Goal: Task Accomplishment & Management: Manage account settings

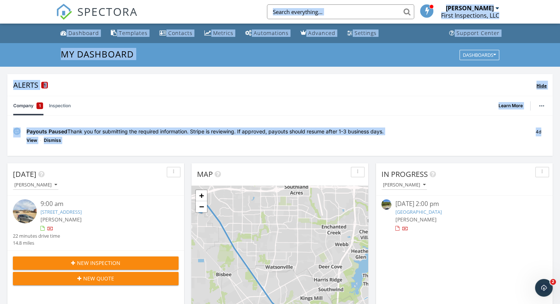
scroll to position [681, 571]
drag, startPoint x: 0, startPoint y: 0, endPoint x: 159, endPoint y: 89, distance: 181.9
click at [159, 89] on div "Alerts 1" at bounding box center [274, 85] width 523 height 10
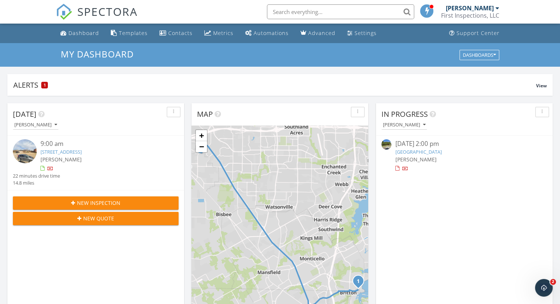
click at [82, 149] on link "909 Bayshore Dr, Mansfield, TX 76063" at bounding box center [61, 151] width 41 height 7
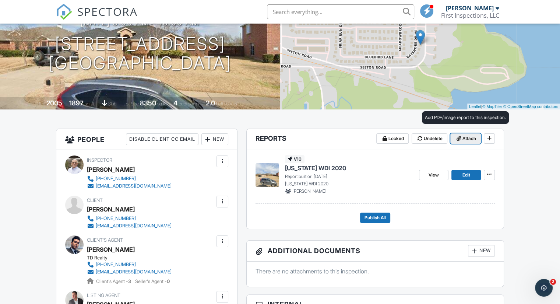
click at [468, 138] on span "Attach" at bounding box center [470, 138] width 14 height 7
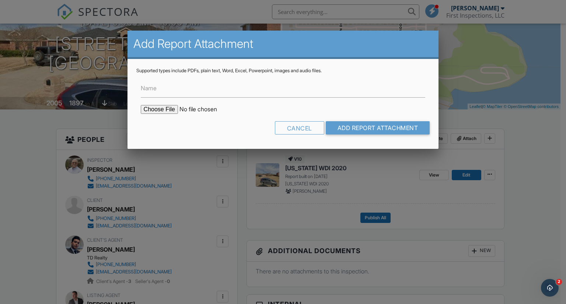
click at [164, 107] on input "file" at bounding box center [203, 109] width 125 height 9
type input "C:\fakepath\909 Bayshore Drive, Mansfield - TPCI WDI Report.pdf"
click at [381, 124] on input "Add Report Attachment" at bounding box center [378, 127] width 104 height 13
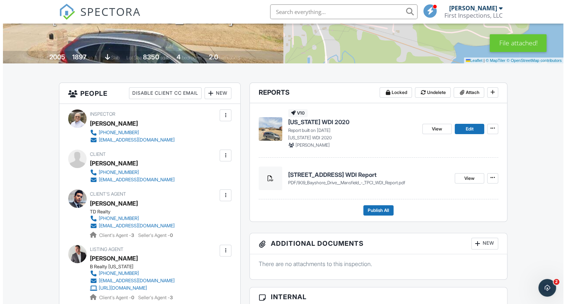
scroll to position [130, 0]
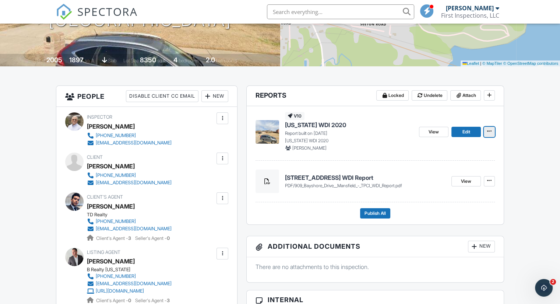
click at [491, 134] on span at bounding box center [489, 130] width 7 height 7
click at [442, 188] on input "Delete Report" at bounding box center [452, 186] width 75 height 17
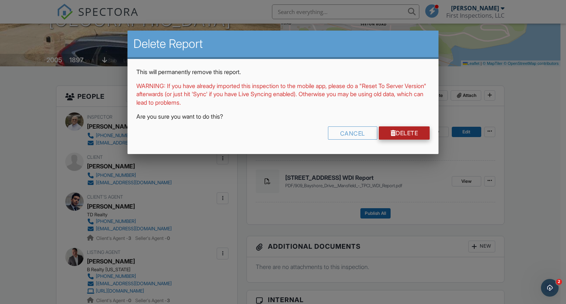
click at [407, 137] on link "Delete" at bounding box center [404, 132] width 51 height 13
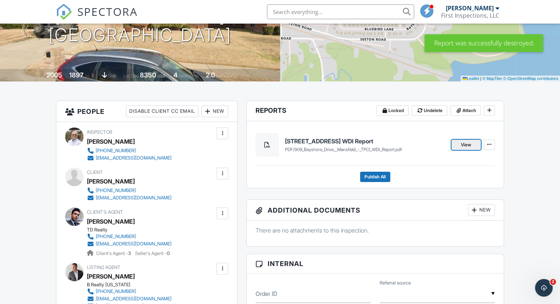
click at [470, 146] on span "View" at bounding box center [466, 144] width 10 height 7
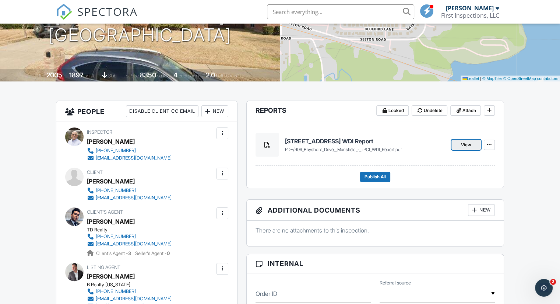
click at [469, 144] on span "View" at bounding box center [466, 144] width 10 height 7
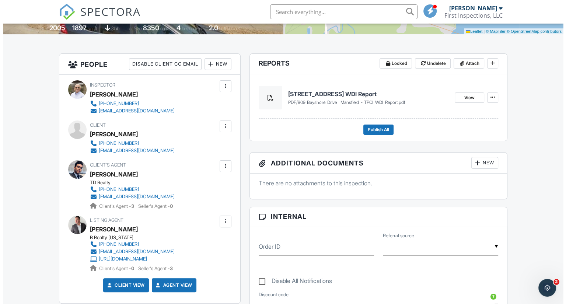
scroll to position [175, 0]
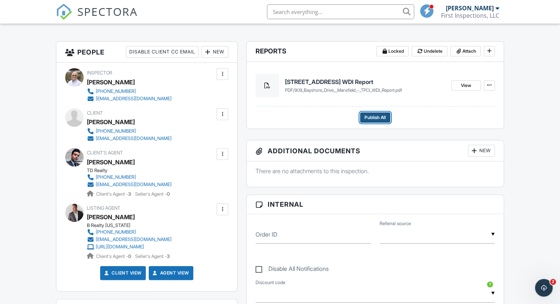
click at [374, 115] on span "Publish All" at bounding box center [375, 117] width 21 height 7
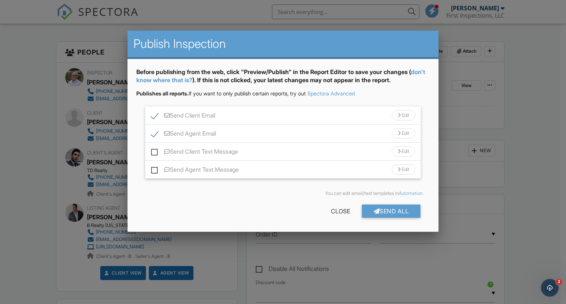
click at [157, 149] on label "Send Client Text Message" at bounding box center [194, 152] width 87 height 9
click at [156, 149] on input "Send Client Text Message" at bounding box center [153, 147] width 5 height 5
checkbox input "true"
click at [157, 172] on label "Send Agent Text Message" at bounding box center [195, 170] width 88 height 9
click at [156, 168] on input "Send Agent Text Message" at bounding box center [153, 166] width 5 height 5
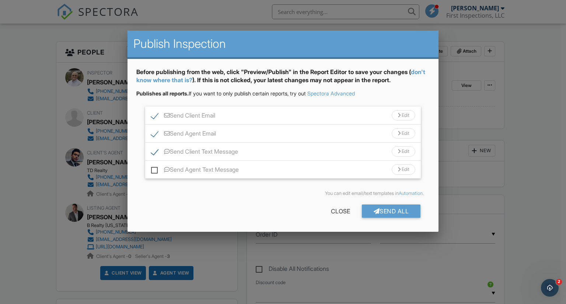
checkbox input "true"
click at [397, 214] on div "Send All" at bounding box center [391, 210] width 59 height 13
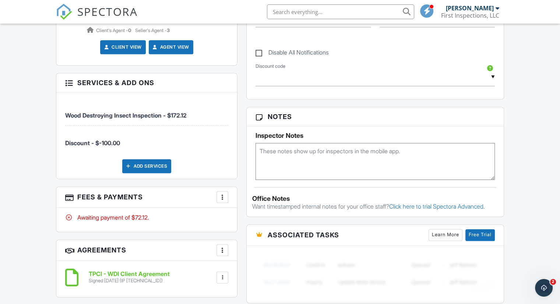
scroll to position [401, 0]
click at [224, 197] on div at bounding box center [222, 196] width 7 height 7
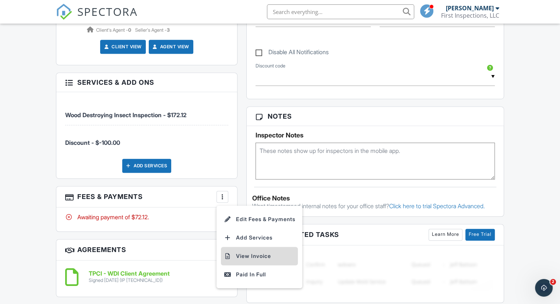
click at [250, 255] on li "View Invoice" at bounding box center [259, 256] width 77 height 18
